Goal: Information Seeking & Learning: Learn about a topic

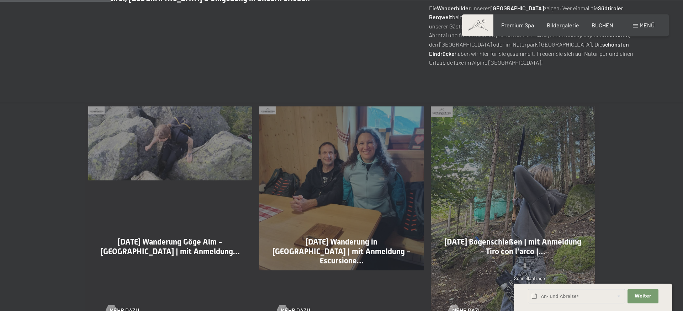
scroll to position [327, 0]
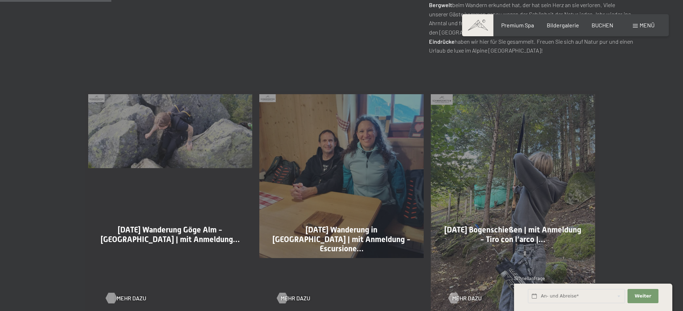
click at [111, 297] on div at bounding box center [111, 298] width 6 height 11
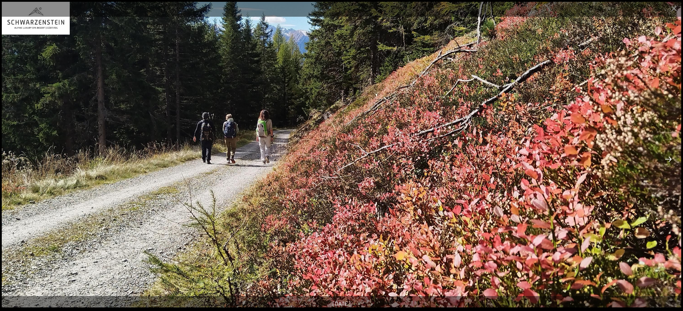
click at [670, 163] on button "Next slide" at bounding box center [668, 159] width 15 height 14
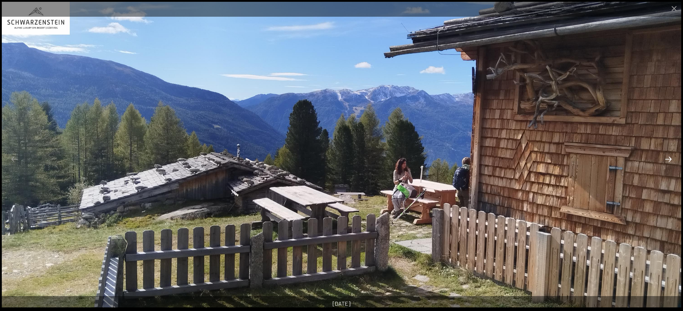
click at [670, 163] on button "Next slide" at bounding box center [668, 159] width 15 height 14
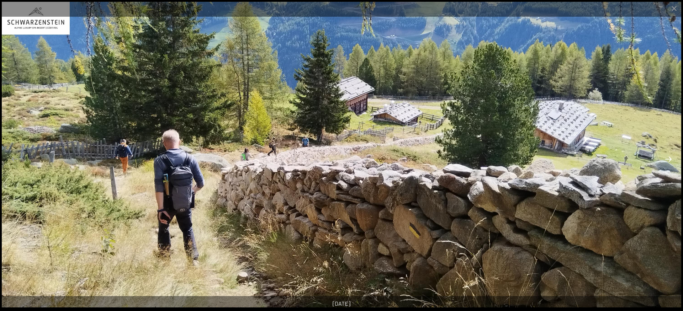
click at [670, 159] on button "Next slide" at bounding box center [668, 159] width 15 height 14
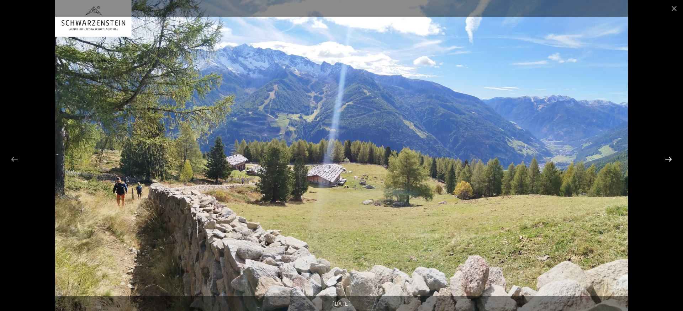
click at [670, 159] on button "Next slide" at bounding box center [668, 159] width 15 height 14
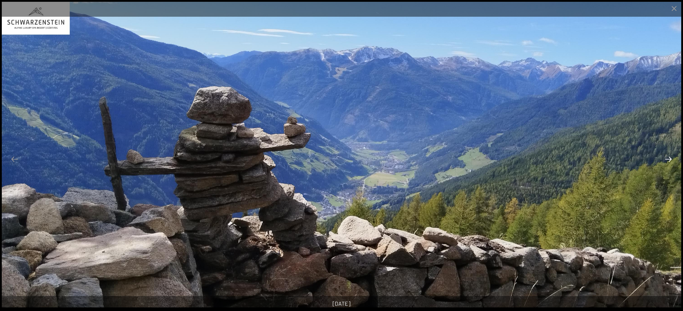
click at [670, 159] on button "Next slide" at bounding box center [668, 159] width 15 height 14
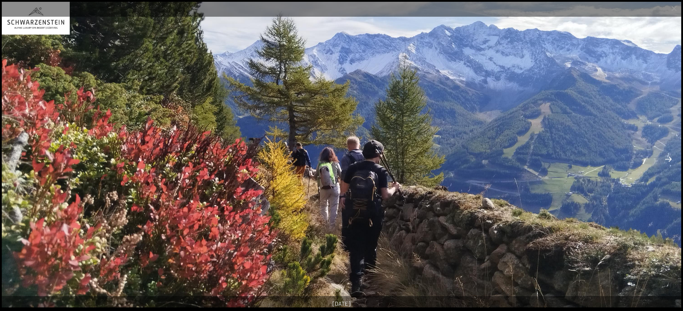
click at [670, 159] on button "Next slide" at bounding box center [668, 159] width 15 height 14
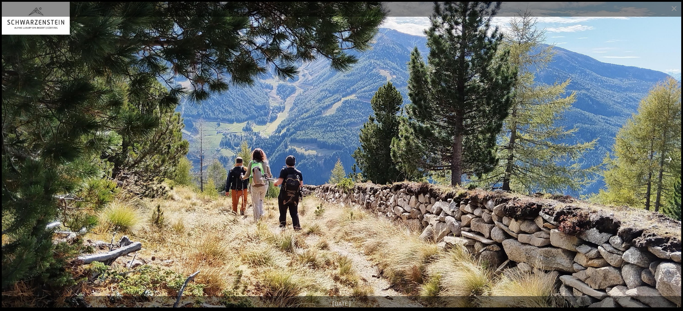
click at [670, 160] on button "Next slide" at bounding box center [668, 159] width 15 height 14
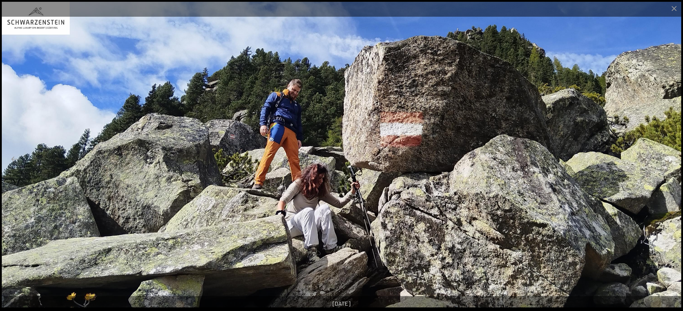
click at [671, 160] on button "Next slide" at bounding box center [668, 159] width 15 height 14
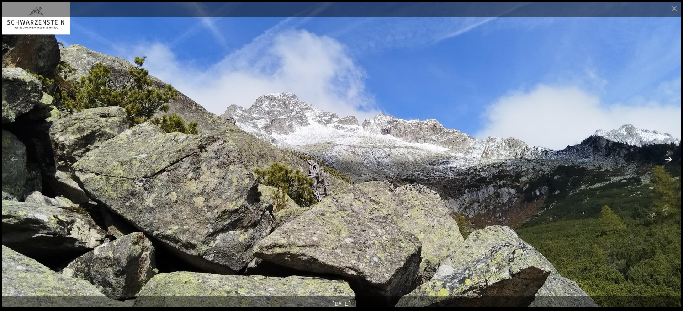
click at [671, 160] on button "Next slide" at bounding box center [668, 159] width 15 height 14
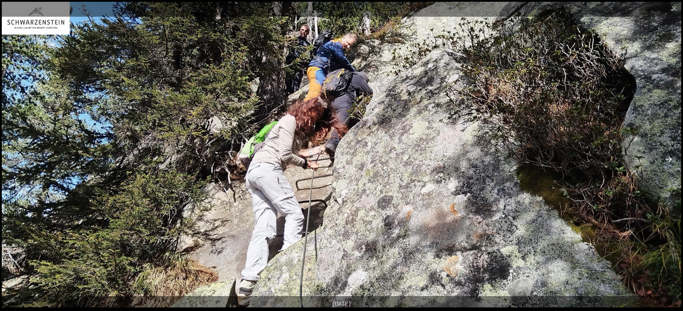
click at [670, 160] on button "Next slide" at bounding box center [668, 159] width 15 height 14
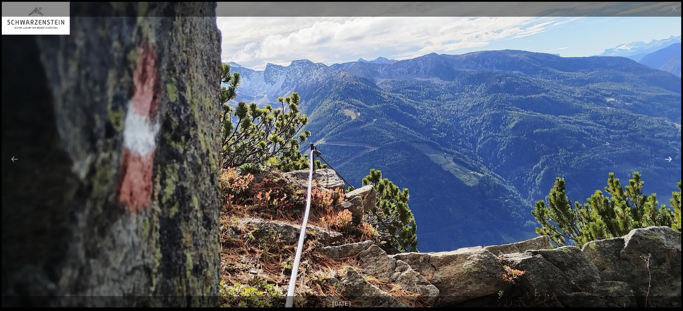
click at [670, 160] on button "Next slide" at bounding box center [668, 159] width 15 height 14
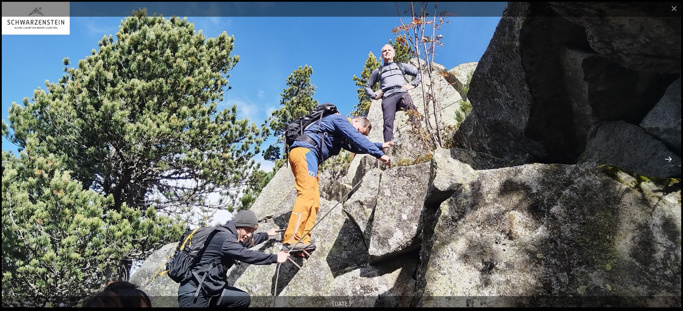
click at [670, 160] on button "Next slide" at bounding box center [668, 159] width 15 height 14
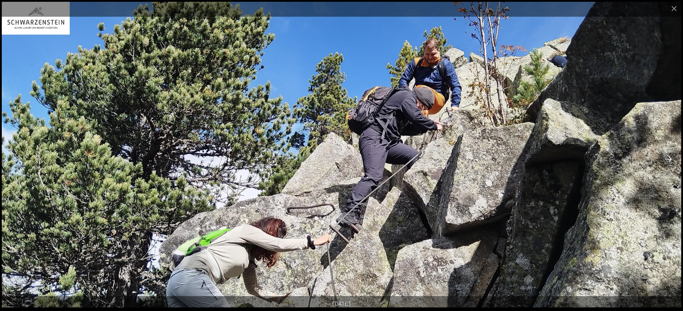
click at [670, 160] on button "Next slide" at bounding box center [668, 159] width 15 height 14
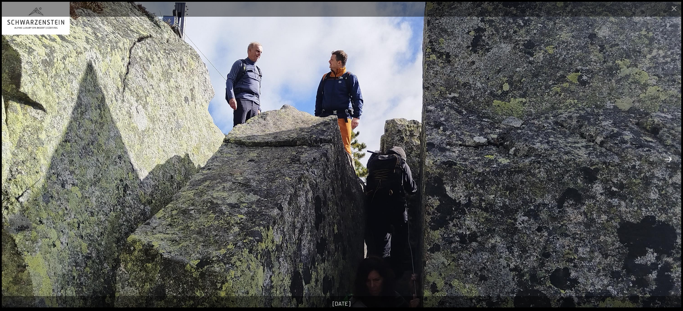
click at [670, 160] on button "Next slide" at bounding box center [668, 159] width 15 height 14
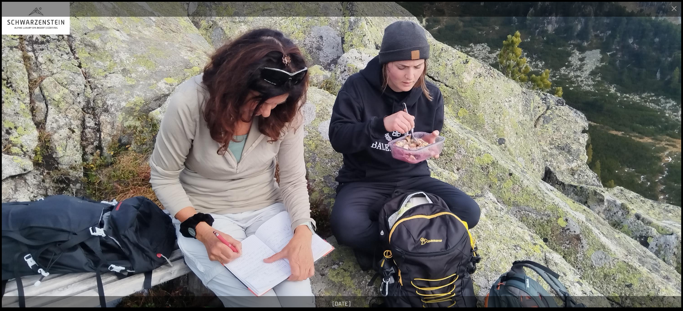
click at [670, 160] on button "Next slide" at bounding box center [668, 159] width 15 height 14
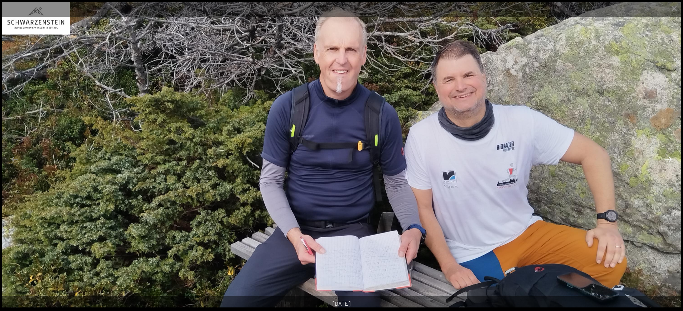
click at [670, 160] on button "Next slide" at bounding box center [668, 159] width 15 height 14
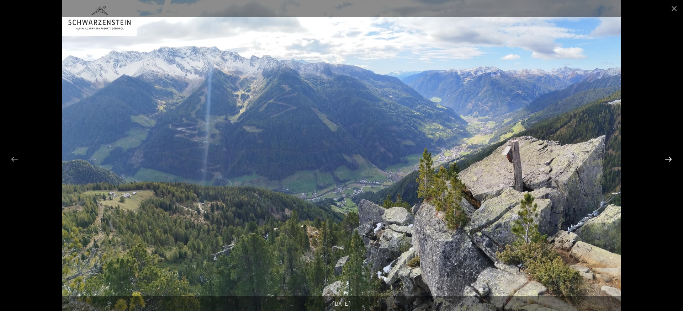
click at [670, 160] on button "Next slide" at bounding box center [668, 159] width 15 height 14
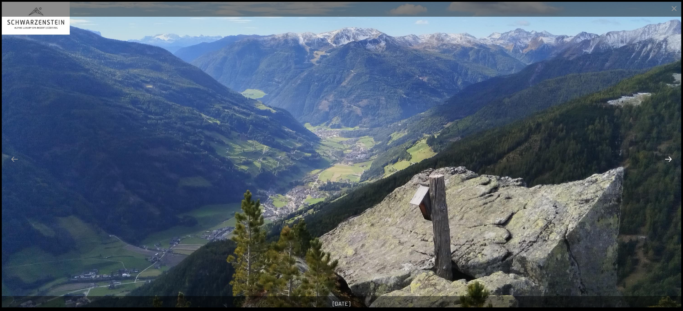
click at [670, 160] on button "Next slide" at bounding box center [668, 159] width 15 height 14
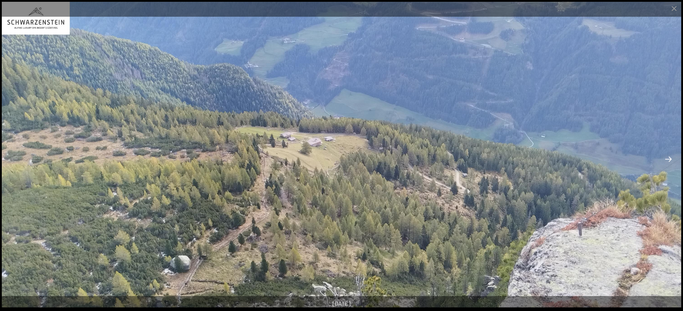
click at [670, 160] on button "Next slide" at bounding box center [668, 159] width 15 height 14
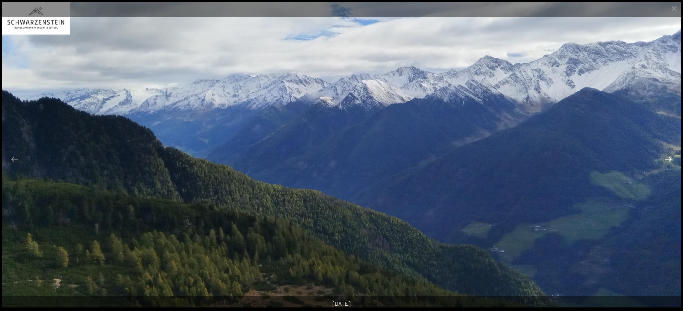
click at [670, 160] on button "Next slide" at bounding box center [668, 159] width 15 height 14
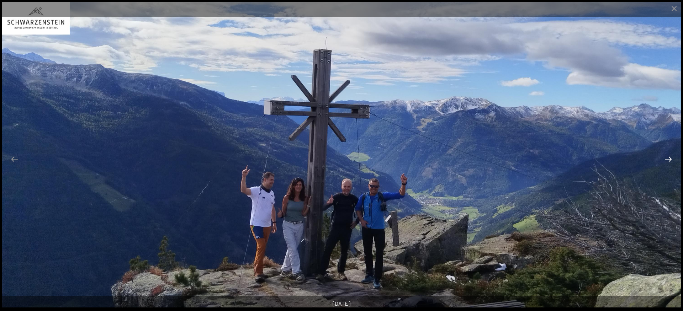
click at [671, 160] on button "Next slide" at bounding box center [668, 159] width 15 height 14
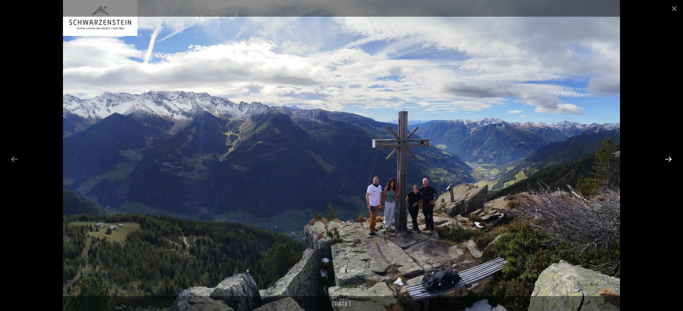
click at [675, 157] on button "Next slide" at bounding box center [668, 159] width 15 height 14
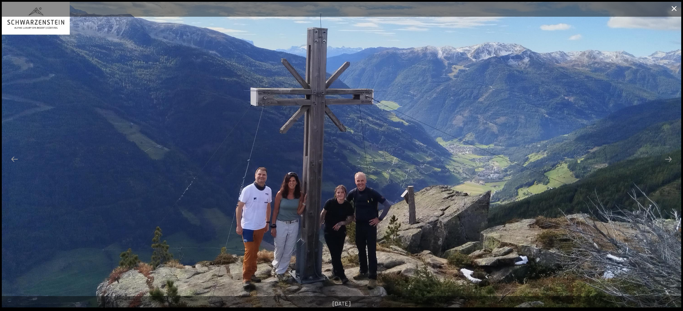
click at [675, 8] on button "Close gallery" at bounding box center [675, 8] width 18 height 17
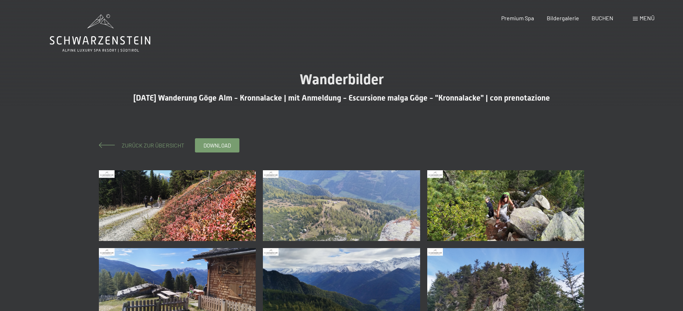
click at [150, 144] on span "Zurück zur Übersicht" at bounding box center [150, 145] width 68 height 7
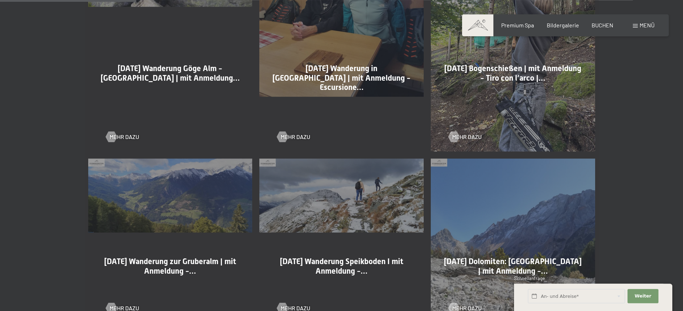
scroll to position [508, 0]
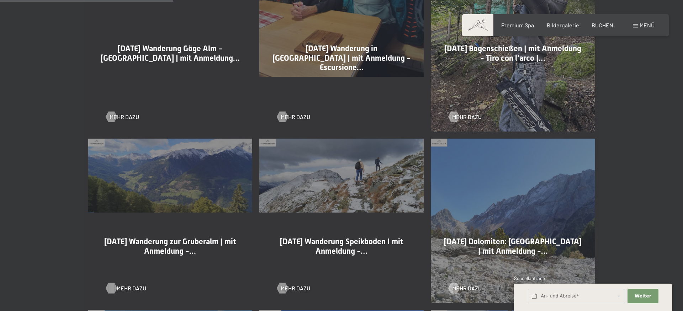
click at [112, 285] on div at bounding box center [111, 288] width 6 height 11
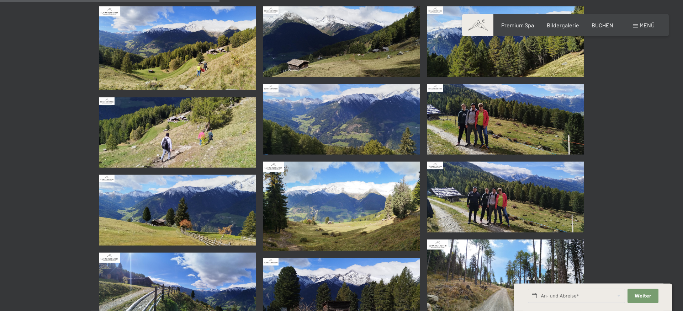
scroll to position [327, 0]
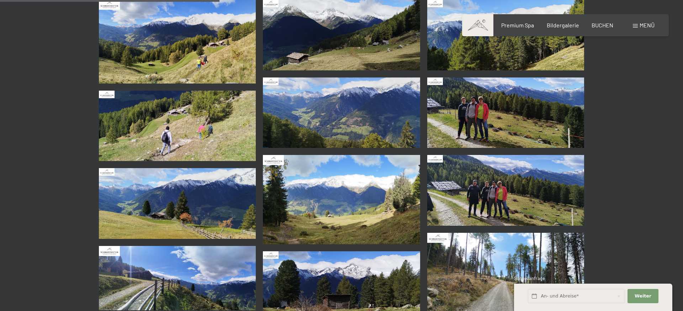
click at [489, 117] on img at bounding box center [506, 113] width 157 height 71
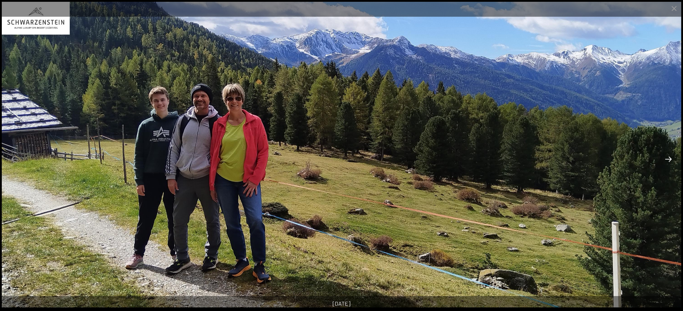
click at [672, 160] on button "Next slide" at bounding box center [668, 159] width 15 height 14
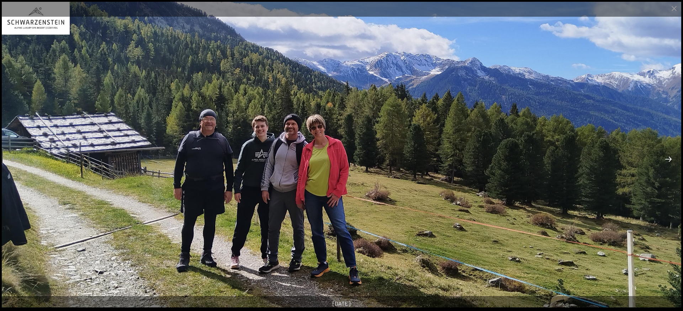
click at [672, 160] on button "Next slide" at bounding box center [668, 159] width 15 height 14
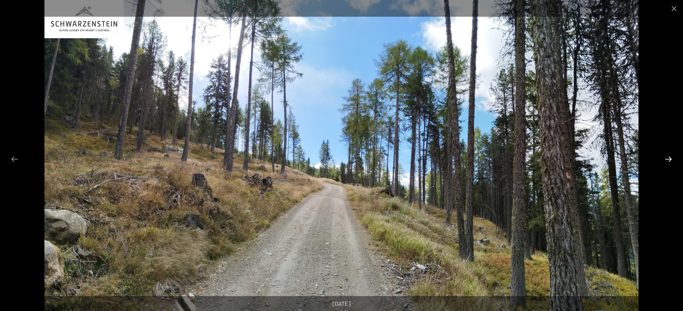
click at [672, 160] on button "Next slide" at bounding box center [668, 159] width 15 height 14
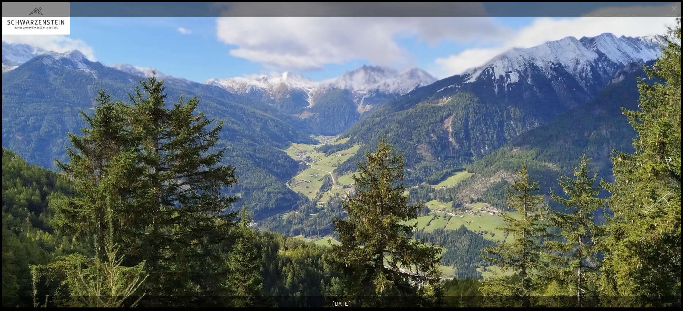
click at [672, 160] on button "Next slide" at bounding box center [668, 159] width 15 height 14
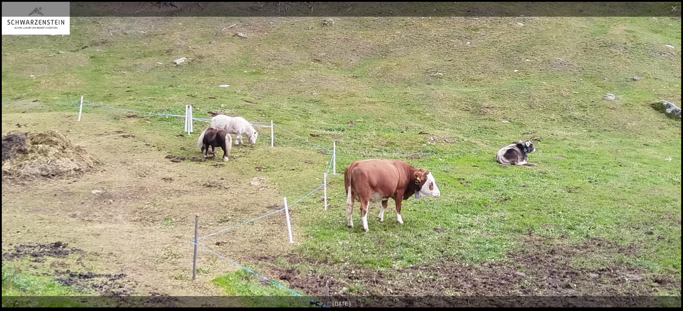
click at [672, 160] on button "Next slide" at bounding box center [668, 159] width 15 height 14
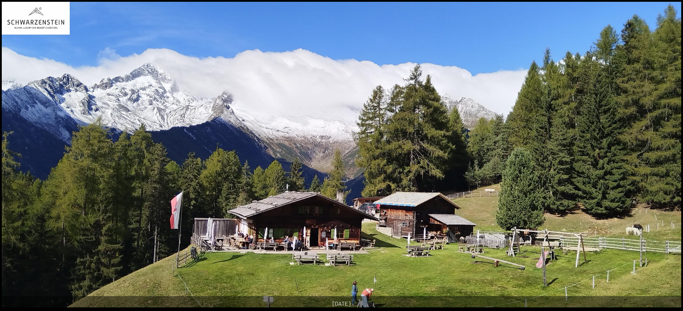
click at [672, 160] on button "Next slide" at bounding box center [672, 159] width 15 height 14
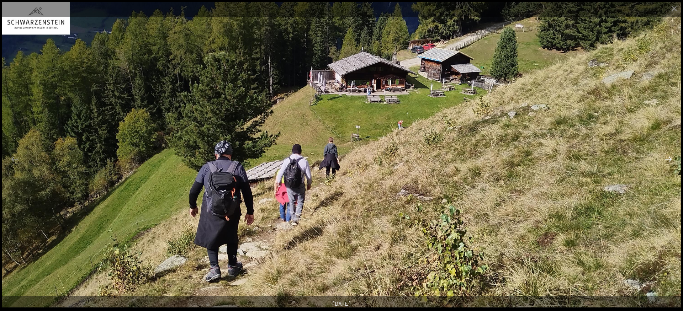
click at [672, 160] on button "Next slide" at bounding box center [668, 159] width 15 height 14
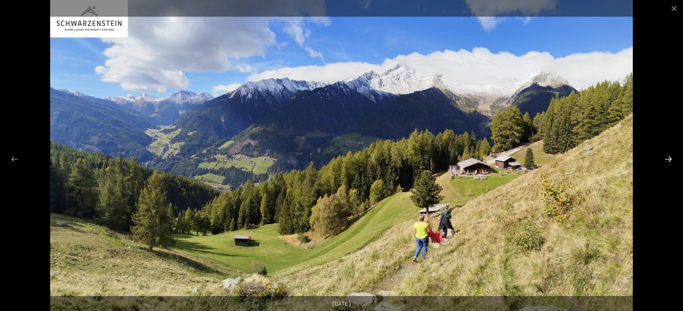
click at [672, 160] on button "Next slide" at bounding box center [668, 159] width 15 height 14
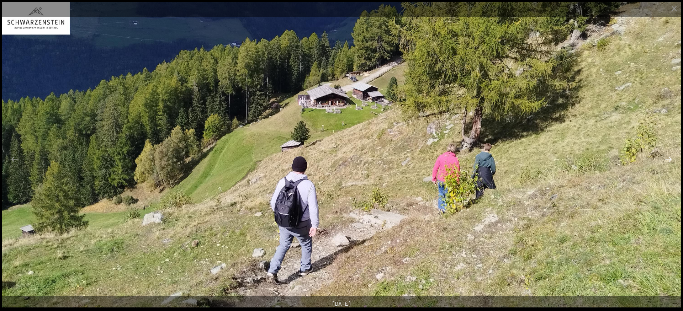
click at [672, 160] on button "Next slide" at bounding box center [668, 159] width 15 height 14
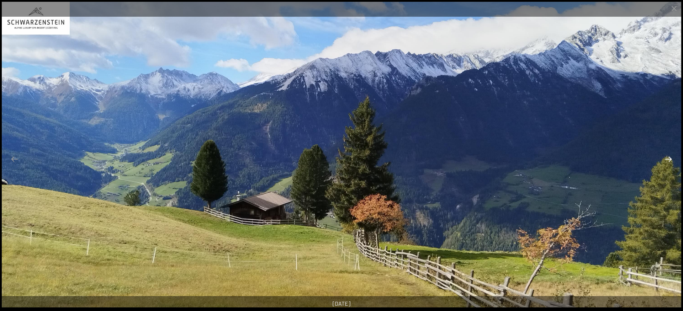
click at [672, 160] on button "Next slide" at bounding box center [668, 159] width 15 height 14
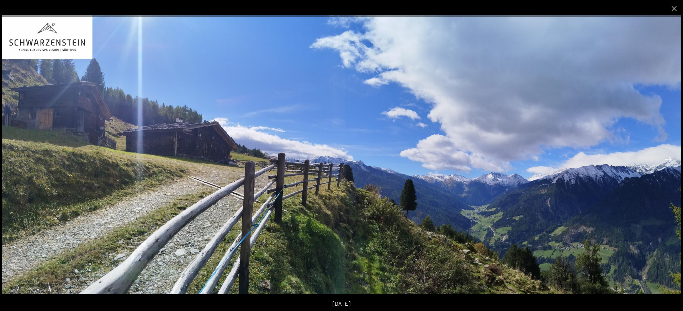
click at [672, 160] on button "Next slide" at bounding box center [668, 159] width 15 height 14
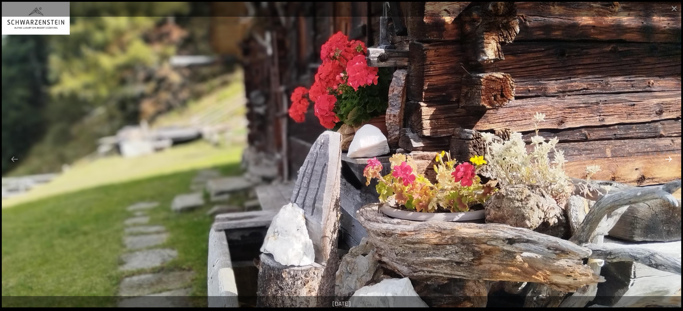
click at [672, 160] on button "Next slide" at bounding box center [668, 159] width 15 height 14
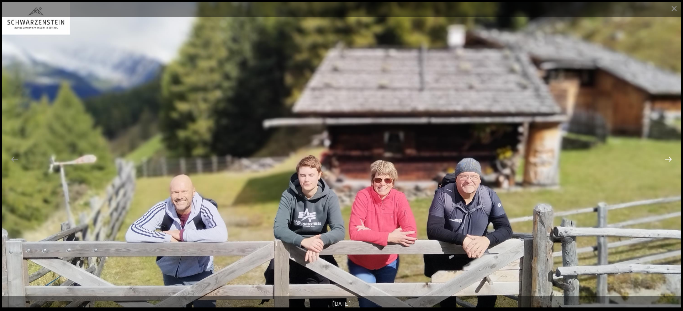
click at [672, 160] on button "Next slide" at bounding box center [668, 159] width 15 height 14
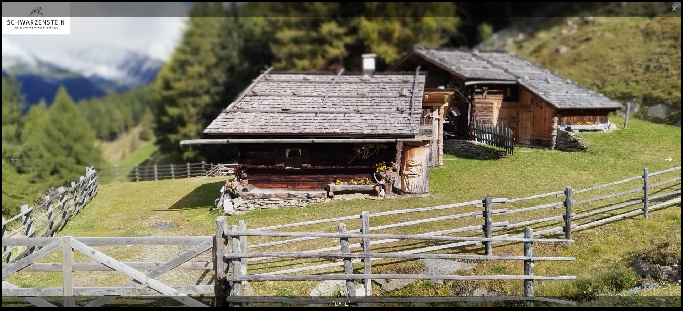
click at [672, 160] on button "Next slide" at bounding box center [668, 159] width 15 height 14
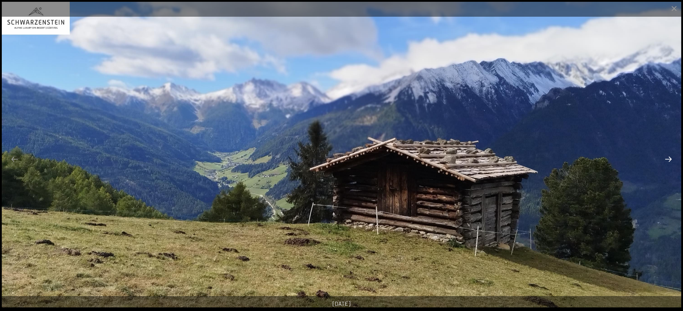
click at [672, 160] on button "Next slide" at bounding box center [668, 159] width 15 height 14
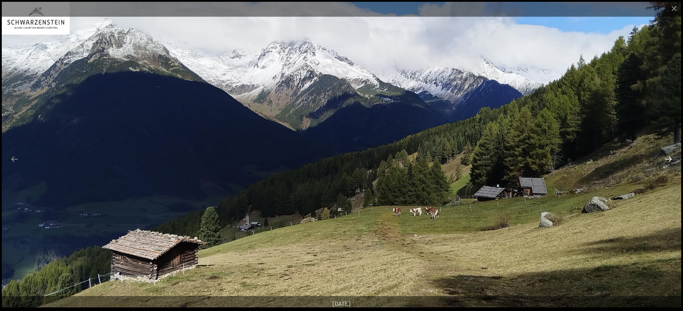
click at [672, 160] on button "Next slide" at bounding box center [668, 159] width 15 height 14
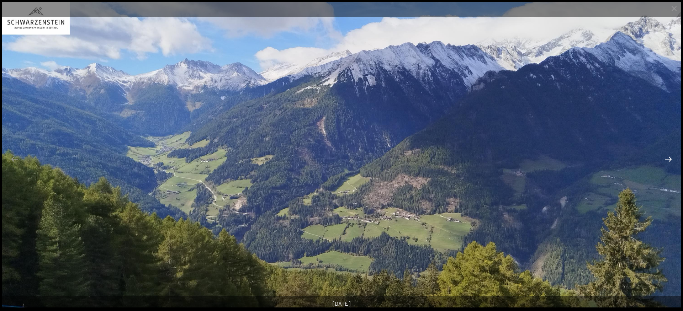
click at [669, 164] on button "Next slide" at bounding box center [668, 159] width 15 height 14
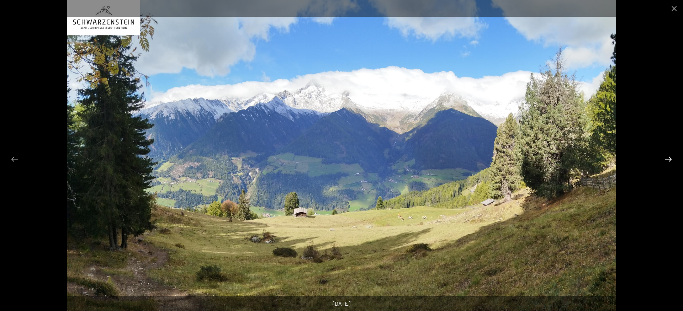
click at [669, 164] on button "Next slide" at bounding box center [668, 159] width 15 height 14
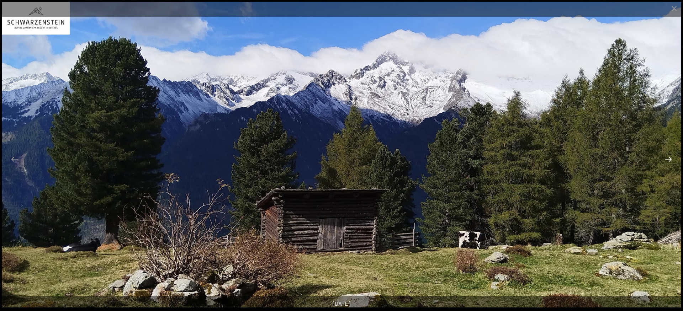
click at [669, 164] on button "Next slide" at bounding box center [668, 159] width 15 height 14
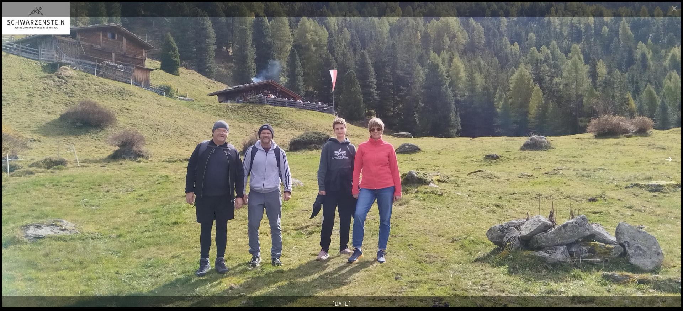
click at [669, 164] on button "Next slide" at bounding box center [668, 159] width 15 height 14
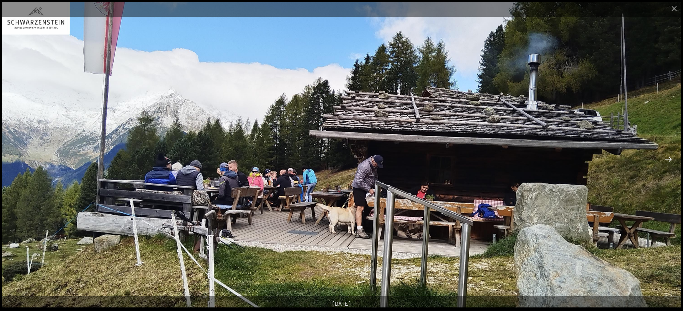
click at [669, 164] on button "Next slide" at bounding box center [668, 159] width 15 height 14
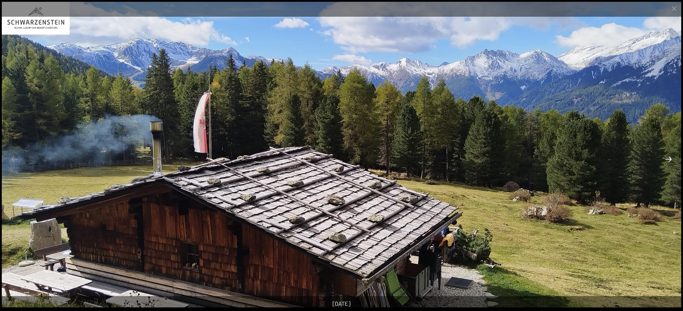
click at [669, 164] on button "Next slide" at bounding box center [668, 159] width 15 height 14
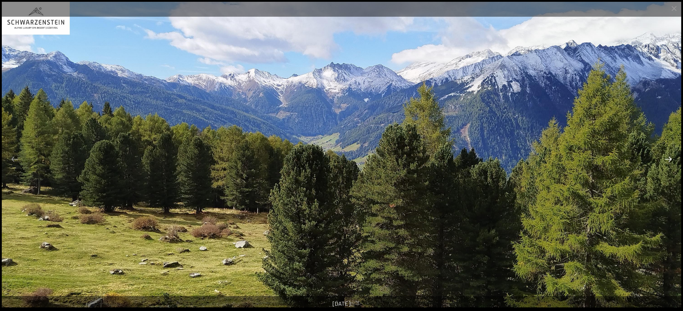
click at [669, 164] on button "Next slide" at bounding box center [668, 159] width 15 height 14
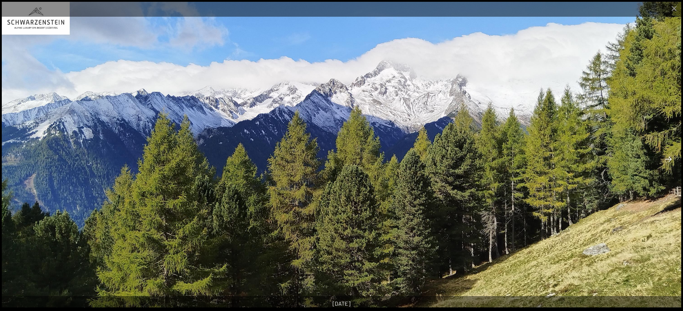
click at [669, 160] on button "Next slide" at bounding box center [668, 159] width 15 height 14
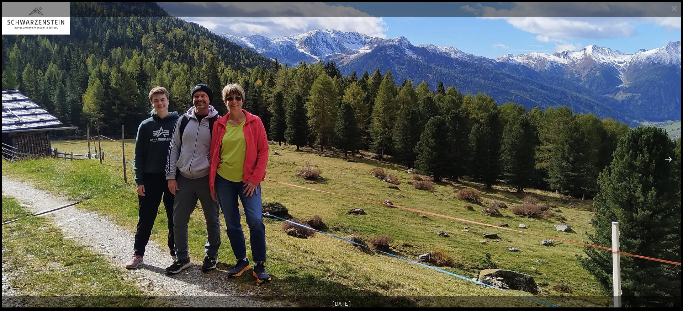
click at [669, 160] on button "Next slide" at bounding box center [668, 159] width 15 height 14
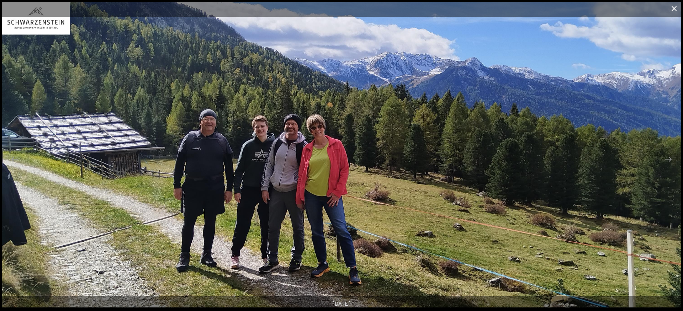
click at [676, 6] on button "Close gallery" at bounding box center [675, 8] width 18 height 17
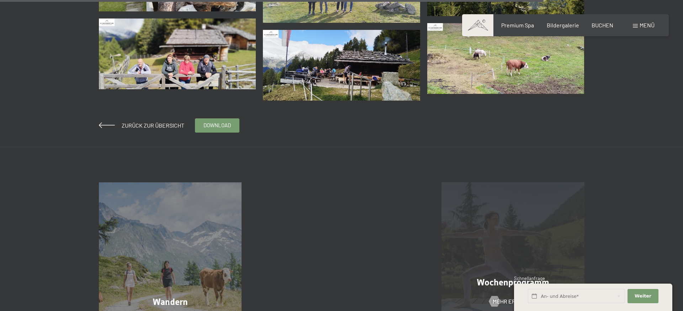
scroll to position [690, 0]
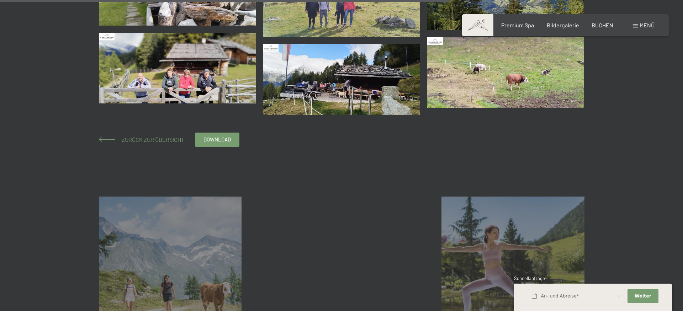
click at [157, 141] on span "Zurück zur Übersicht" at bounding box center [150, 139] width 68 height 7
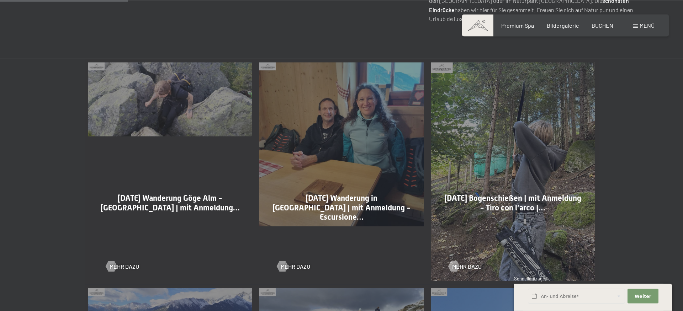
scroll to position [399, 0]
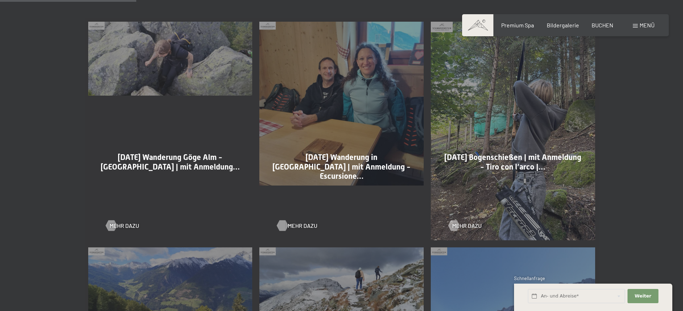
click at [281, 223] on div at bounding box center [283, 226] width 6 height 11
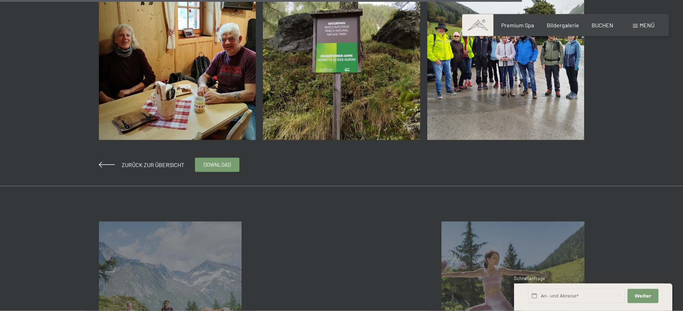
scroll to position [1198, 0]
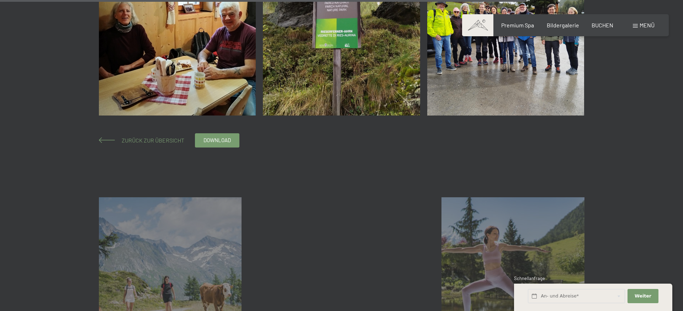
click at [168, 140] on span "Zurück zur Übersicht" at bounding box center [150, 140] width 68 height 7
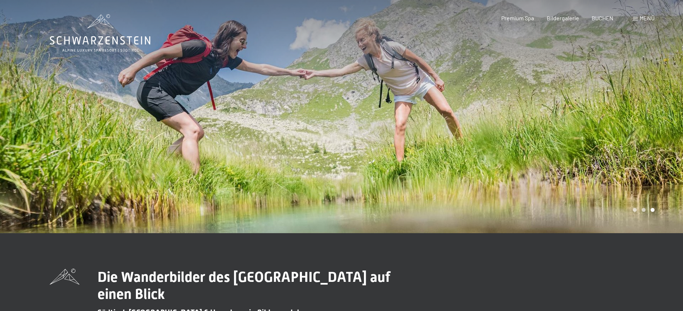
click at [642, 15] on span "Menü" at bounding box center [647, 18] width 15 height 7
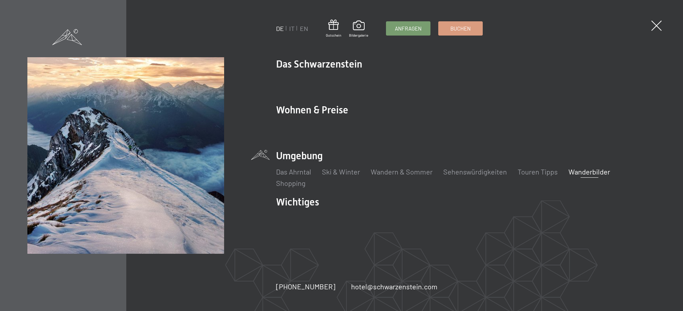
click at [592, 172] on link "Wanderbilder" at bounding box center [590, 172] width 42 height 9
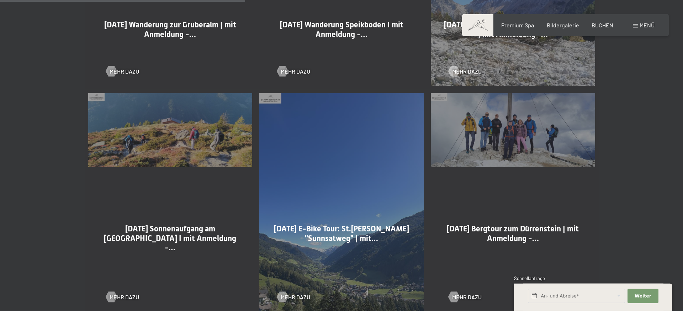
scroll to position [726, 0]
